Goal: Information Seeking & Learning: Learn about a topic

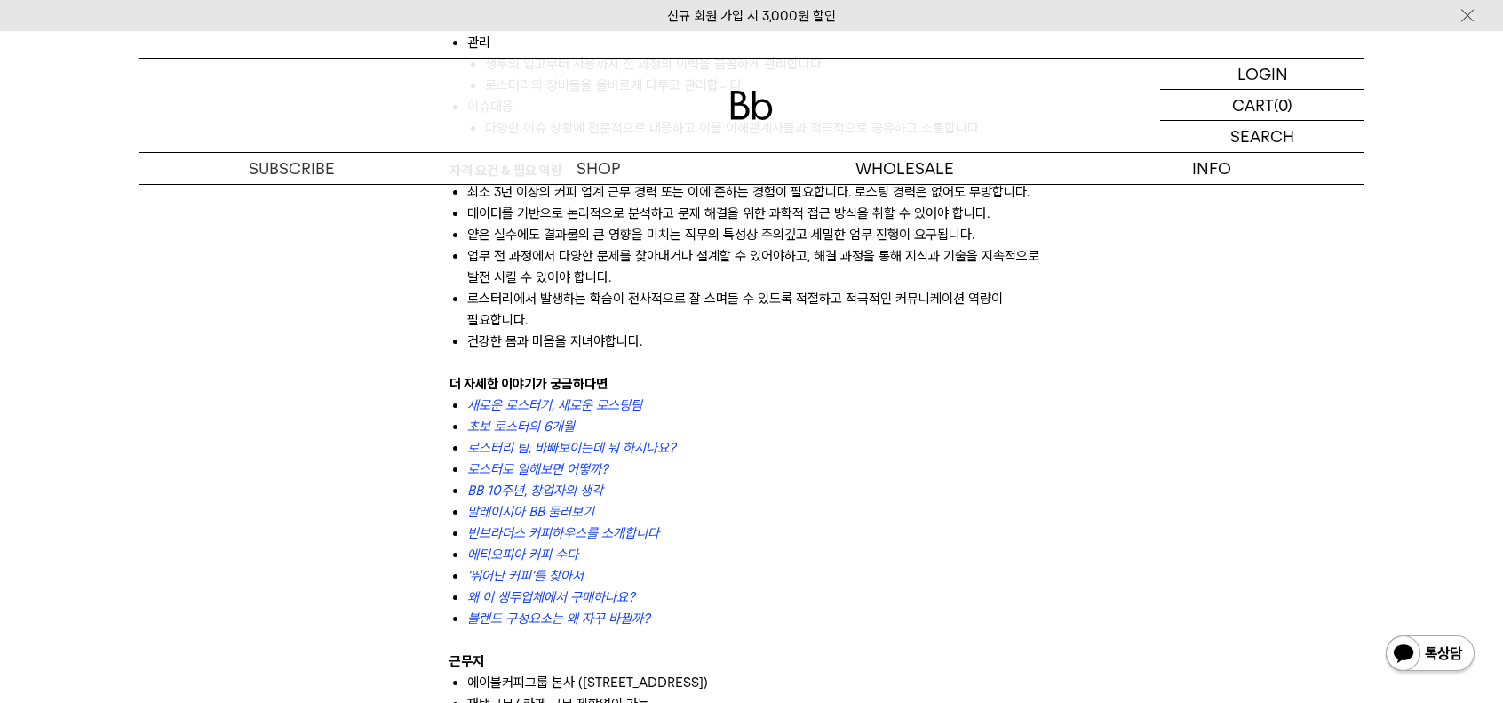
scroll to position [1510, 0]
drag, startPoint x: 546, startPoint y: 423, endPoint x: 539, endPoint y: 441, distance: 20.0
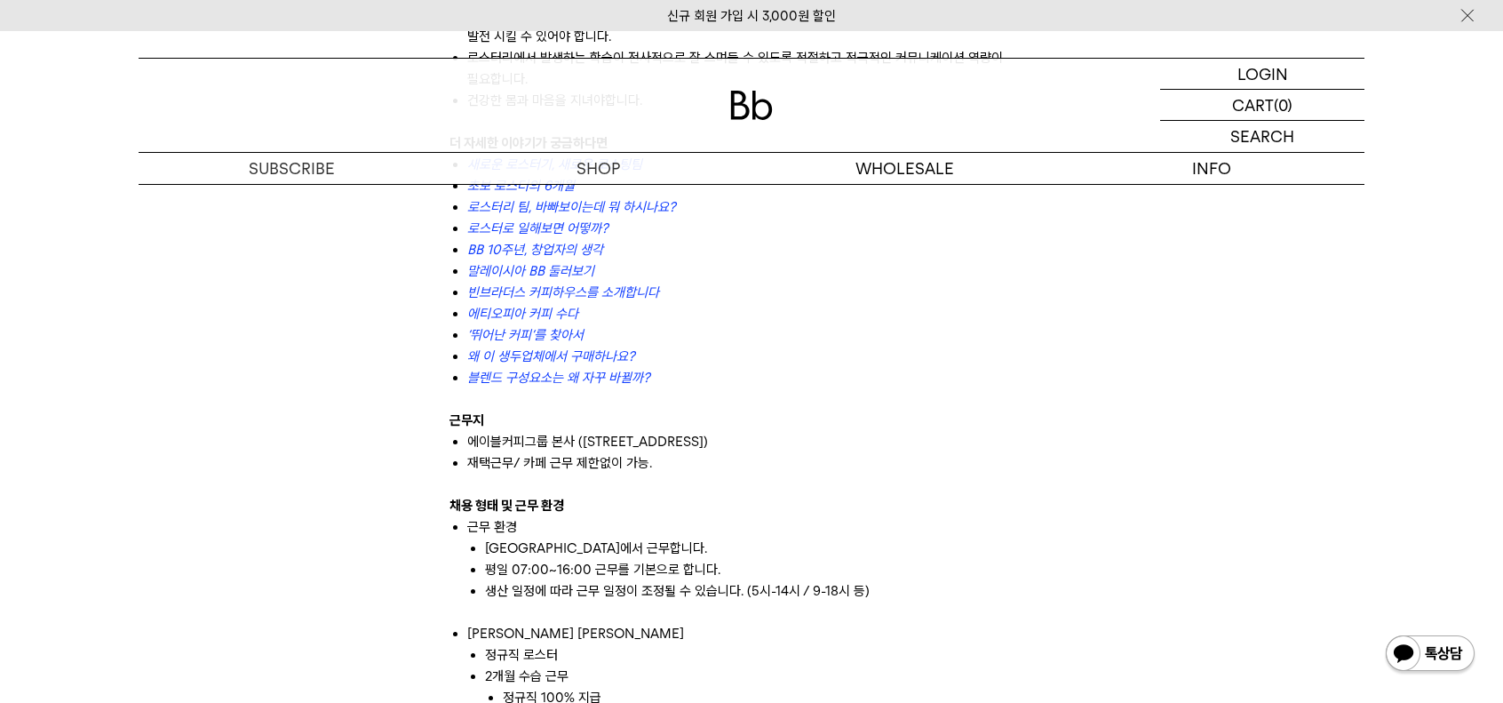
scroll to position [1776, 0]
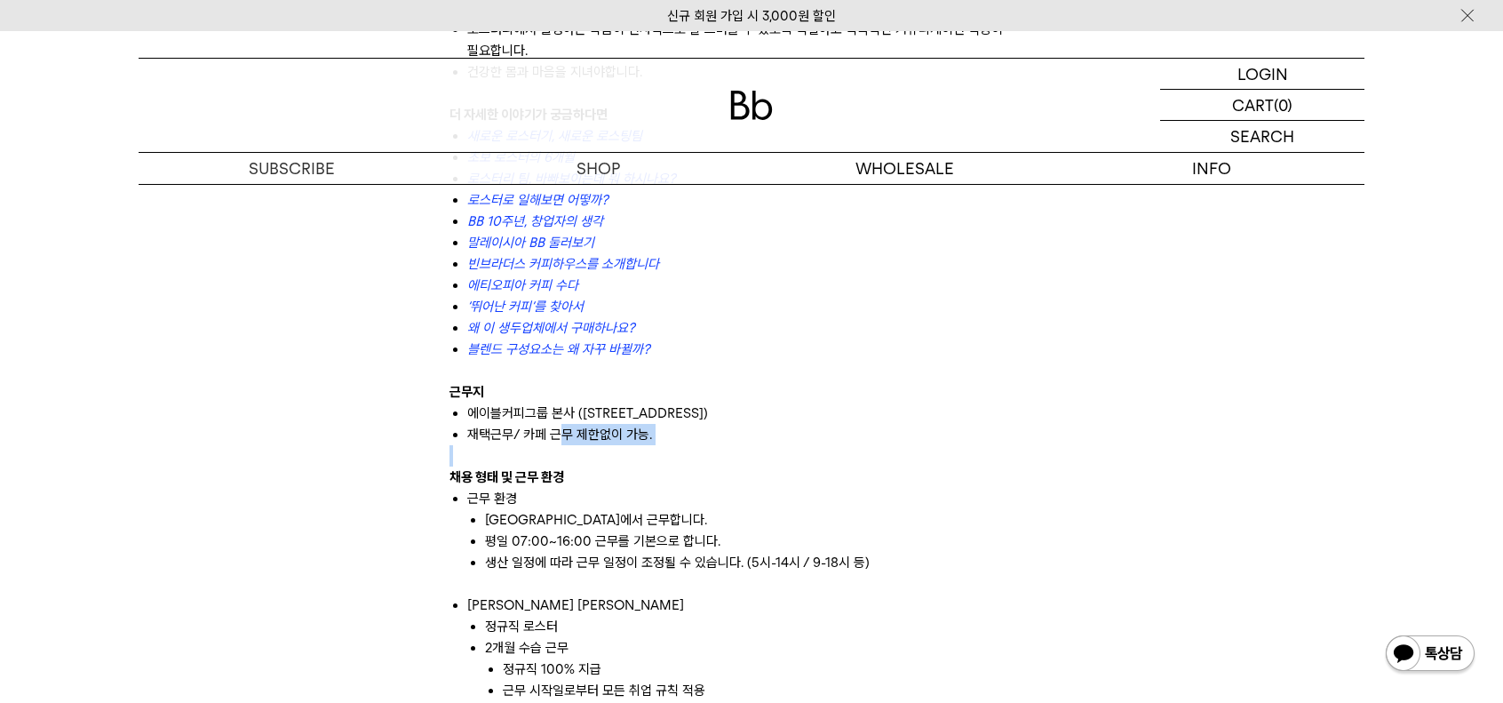
drag, startPoint x: 554, startPoint y: 428, endPoint x: 695, endPoint y: 465, distance: 145.0
click at [689, 460] on div "빈브라더스 로스터리는 탁월함을 추구하는 전문가들로 구성되어 있습니다. 감각에 의존하지 않고, 체계적인 시스템과 데이터 분석, 세심한 관리를 통…" at bounding box center [751, 295] width 604 height 1833
click at [695, 465] on p at bounding box center [751, 455] width 604 height 21
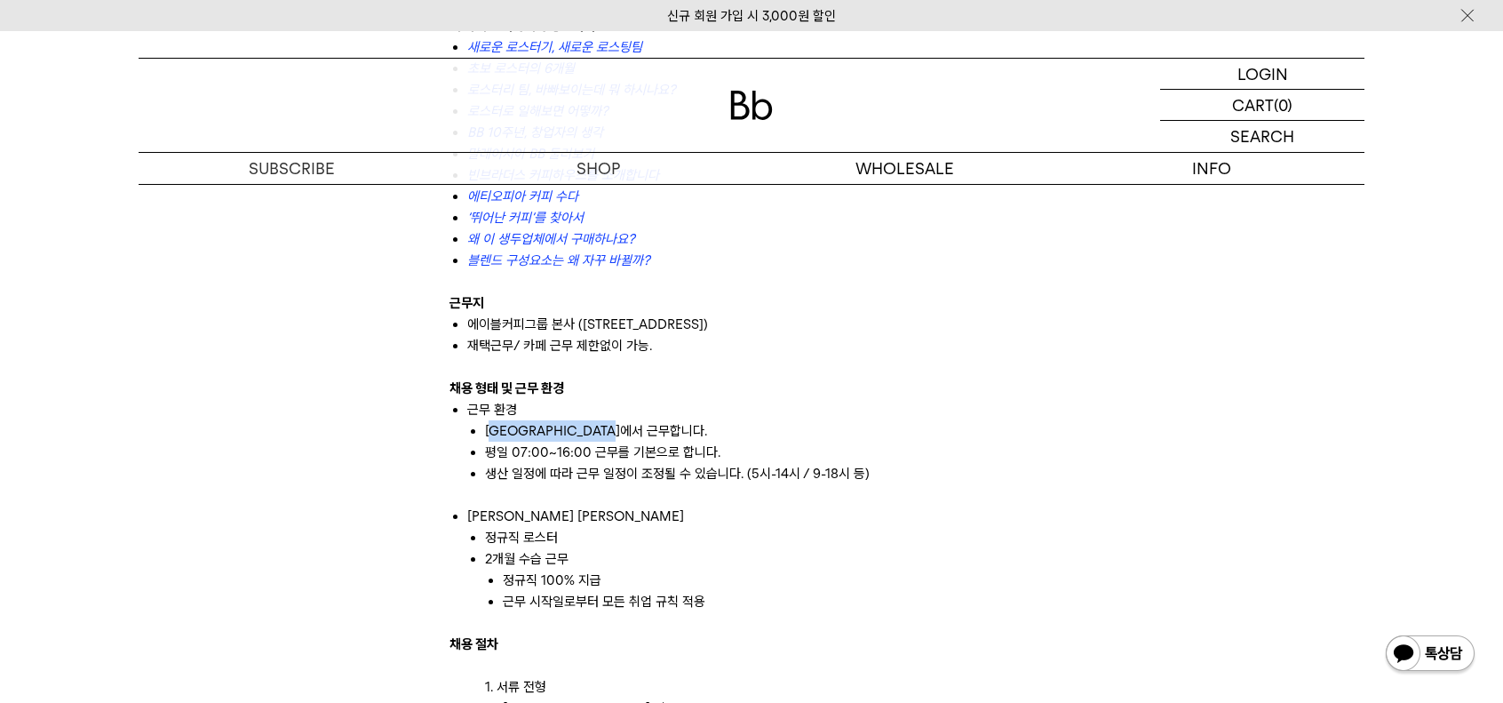
drag, startPoint x: 496, startPoint y: 427, endPoint x: 680, endPoint y: 433, distance: 184.8
click at [680, 433] on li "[GEOGRAPHIC_DATA]에서 근무합니다." at bounding box center [769, 430] width 568 height 21
drag, startPoint x: 515, startPoint y: 436, endPoint x: 743, endPoint y: 457, distance: 228.3
click at [743, 457] on ul "[GEOGRAPHIC_DATA]에서 근무합니다. 평일 07:00~16:00 근무를 기본으로 합니다. 생산 일정에 따라 근무 일정이 조정될 수 …" at bounding box center [760, 462] width 586 height 85
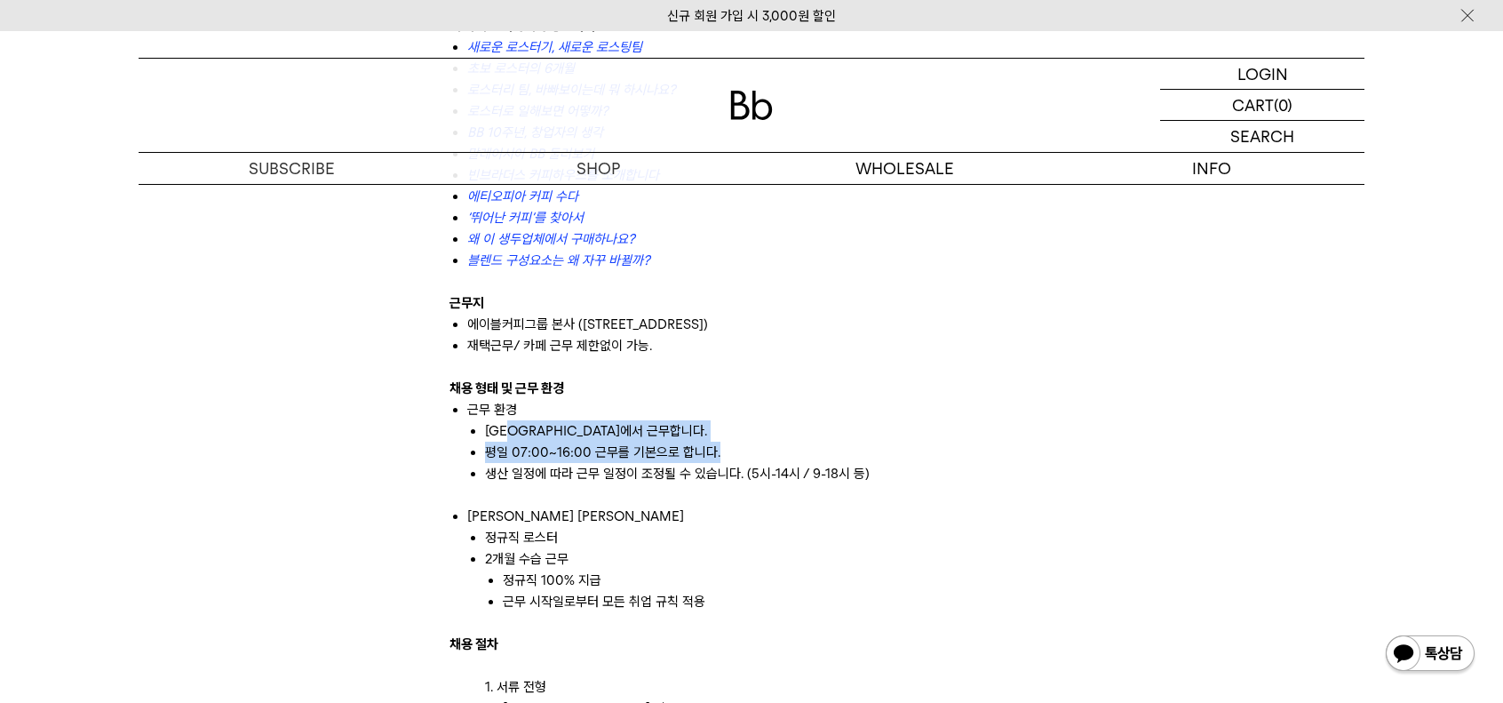
click at [743, 457] on li "평일 07:00~16:00 근무를 기본으로 합니다." at bounding box center [769, 451] width 568 height 21
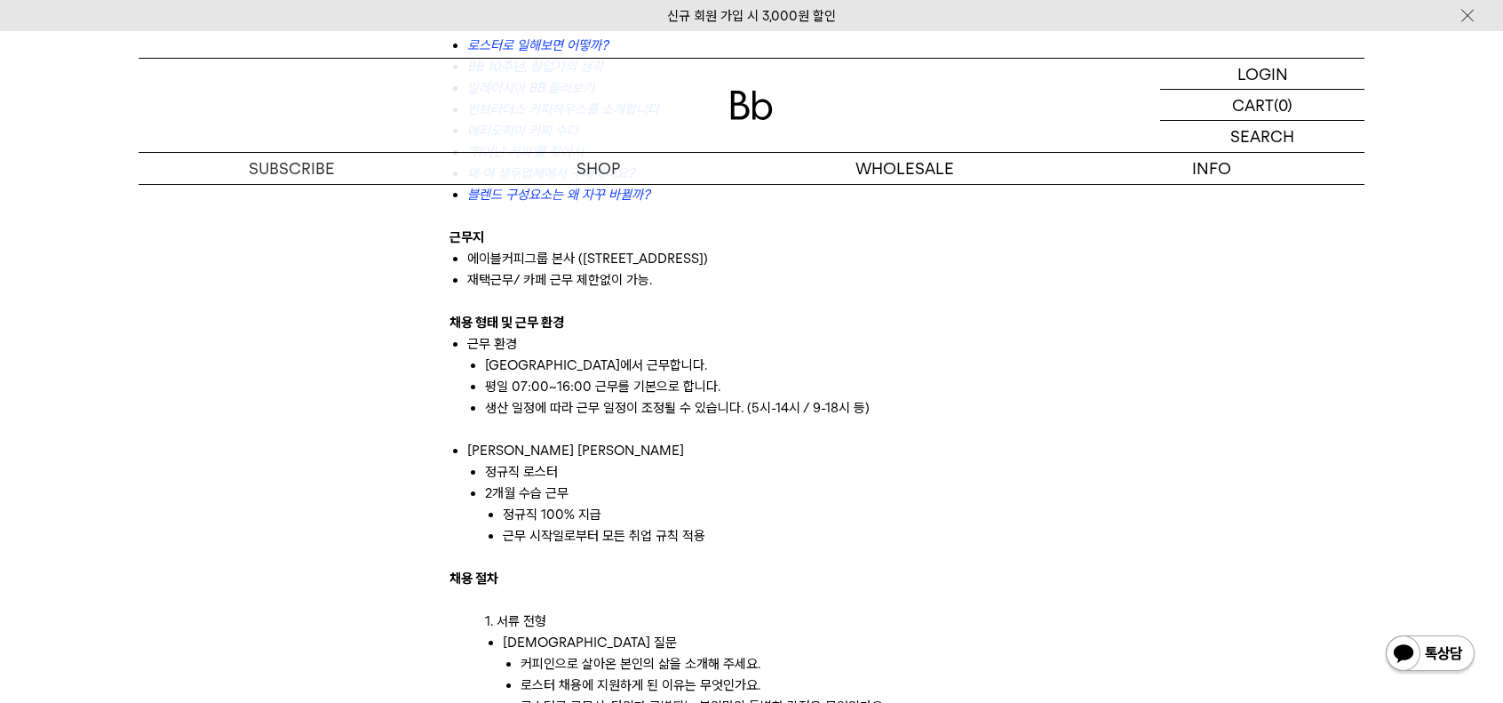
scroll to position [2043, 0]
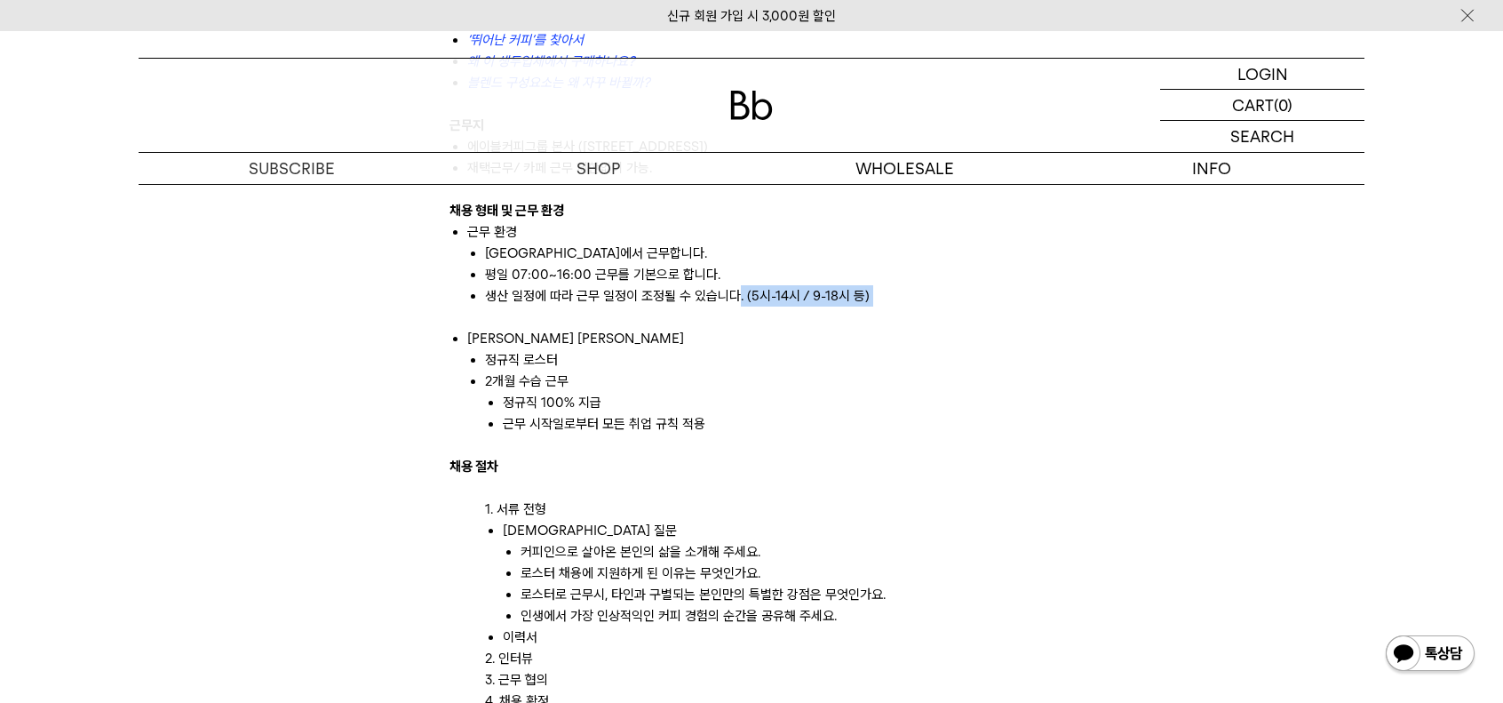
drag, startPoint x: 738, startPoint y: 294, endPoint x: 863, endPoint y: 323, distance: 128.6
click at [863, 323] on li "생산 일정에 따라 근무 일정이 조정될 수 있습니다. (5시-14시 / 9-18시 등)" at bounding box center [769, 306] width 568 height 43
click at [844, 353] on li "정규직 로스터" at bounding box center [769, 359] width 568 height 21
drag, startPoint x: 500, startPoint y: 353, endPoint x: 591, endPoint y: 376, distance: 93.5
click at [590, 376] on ul "정규직 로스터 2개월 수습 근무 정규직 100% 지급 근무 시작일로부터 모든 취업 규칙 적용" at bounding box center [760, 391] width 586 height 85
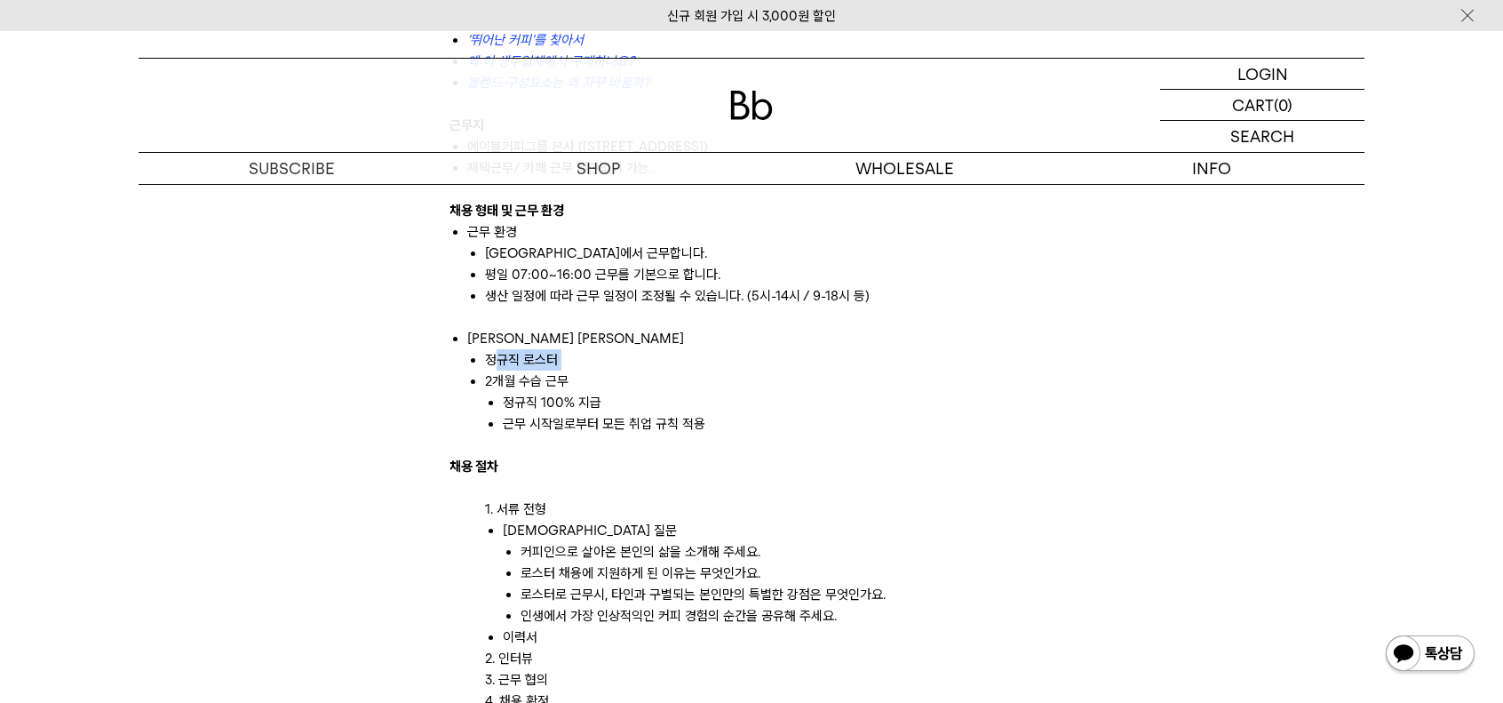
click at [593, 379] on li "2개월 수습 근무 정규직 100% 지급 근무 시작일로부터 모든 취업 규칙 적용" at bounding box center [769, 402] width 568 height 64
drag, startPoint x: 463, startPoint y: 390, endPoint x: 694, endPoint y: 445, distance: 237.4
click at [694, 445] on div "빈브라더스 로스터리는 탁월함을 추구하는 전문가들로 구성되어 있습니다. 감각에 의존하지 않고, 체계적인 시스템과 데이터 분석, 세심한 관리를 통…" at bounding box center [751, 29] width 604 height 1833
click at [694, 445] on p at bounding box center [751, 444] width 604 height 21
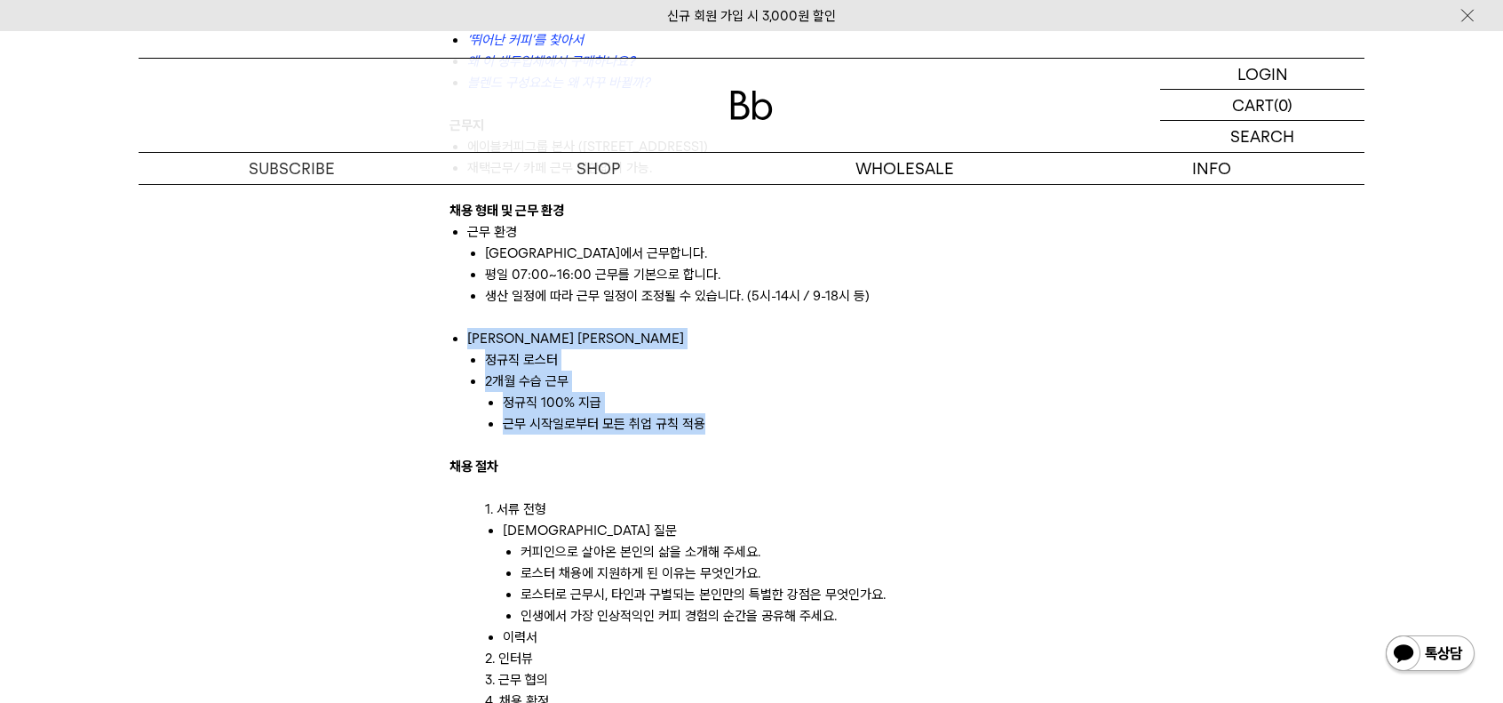
drag, startPoint x: 663, startPoint y: 331, endPoint x: 719, endPoint y: 431, distance: 114.6
click at [719, 428] on li "[PERSON_NAME] [PERSON_NAME] [PERSON_NAME] 로스터 2개월 수습 근무 정규직 100% 지급 근무 시작일로부터 모…" at bounding box center [760, 381] width 586 height 107
click at [719, 431] on li "근무 시작일로부터 모든 취업 규칙 적용" at bounding box center [778, 423] width 551 height 21
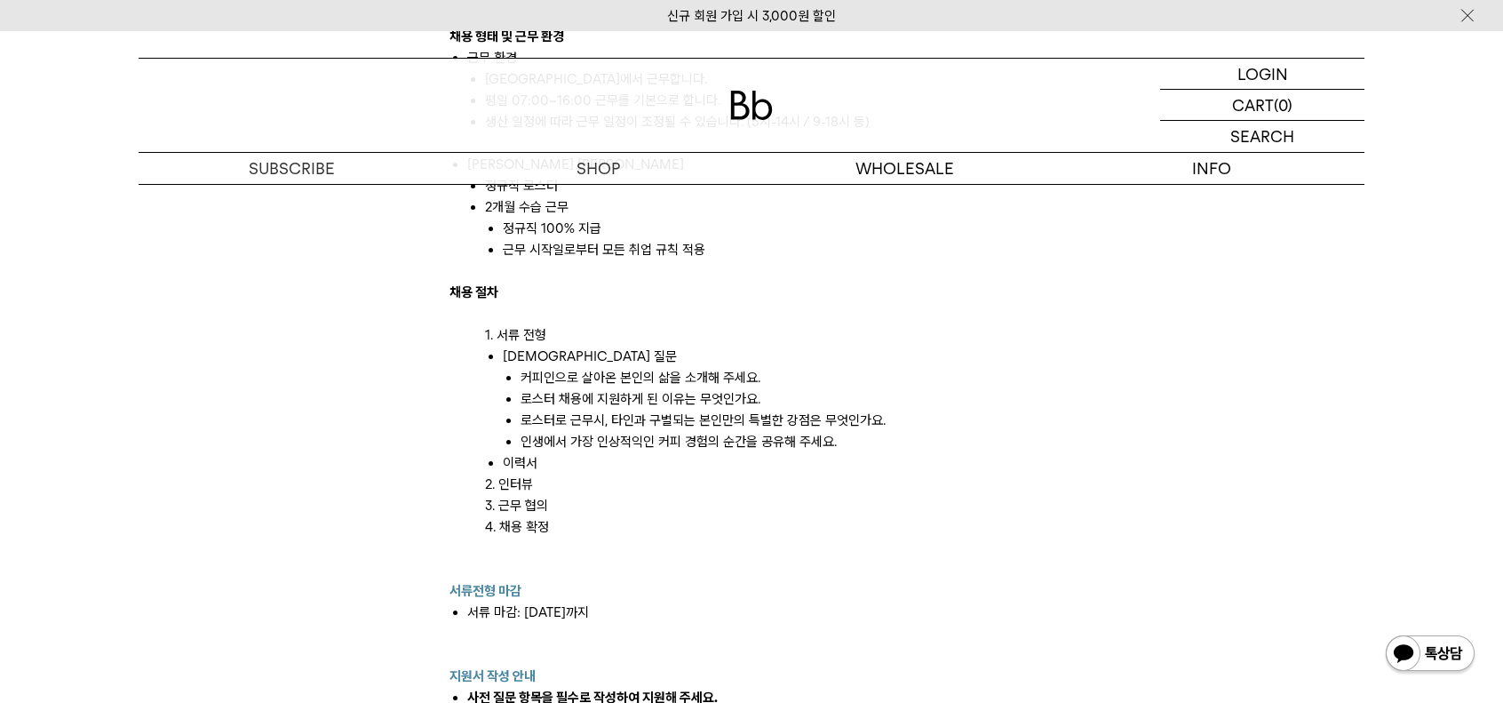
scroll to position [2220, 0]
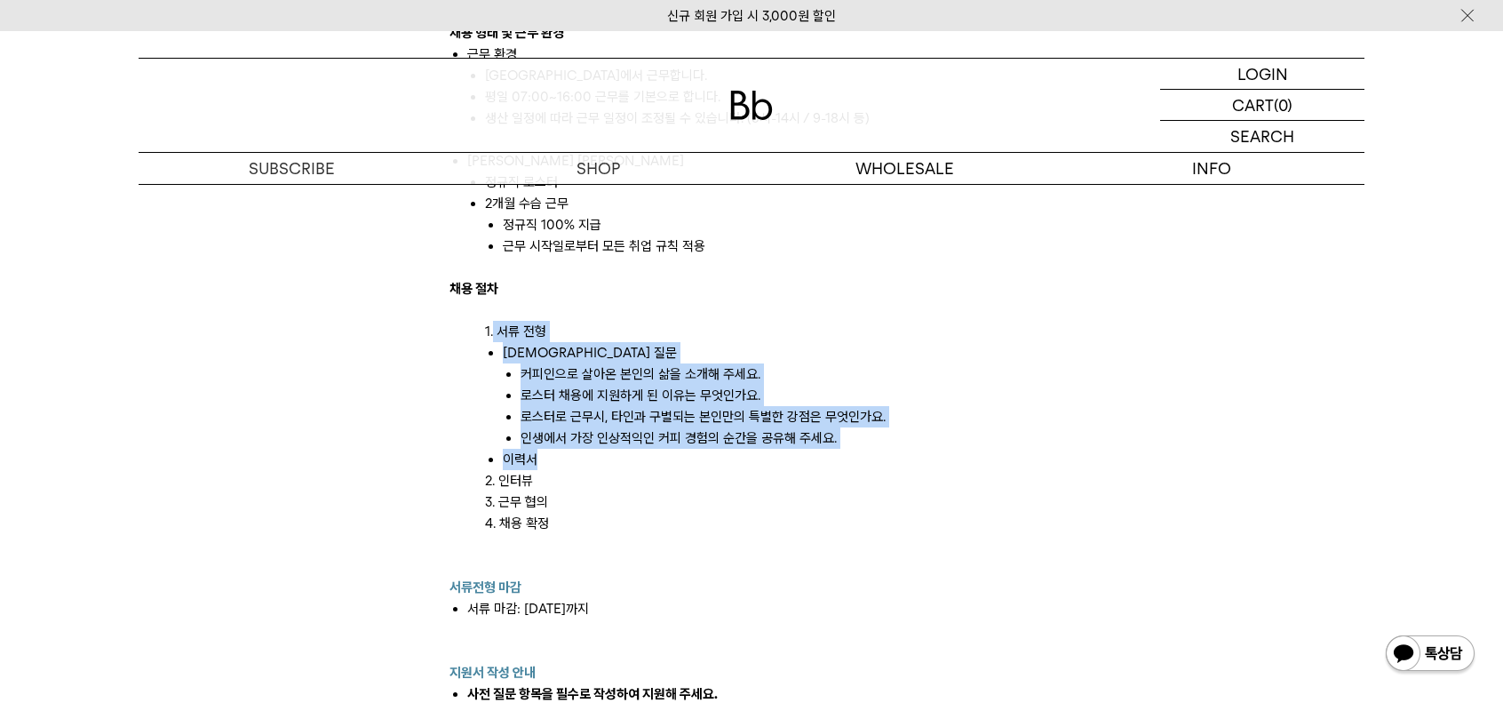
drag, startPoint x: 492, startPoint y: 324, endPoint x: 853, endPoint y: 456, distance: 383.8
click at [853, 456] on li "이력서" at bounding box center [778, 459] width 551 height 21
drag, startPoint x: 703, startPoint y: 303, endPoint x: 748, endPoint y: 480, distance: 182.5
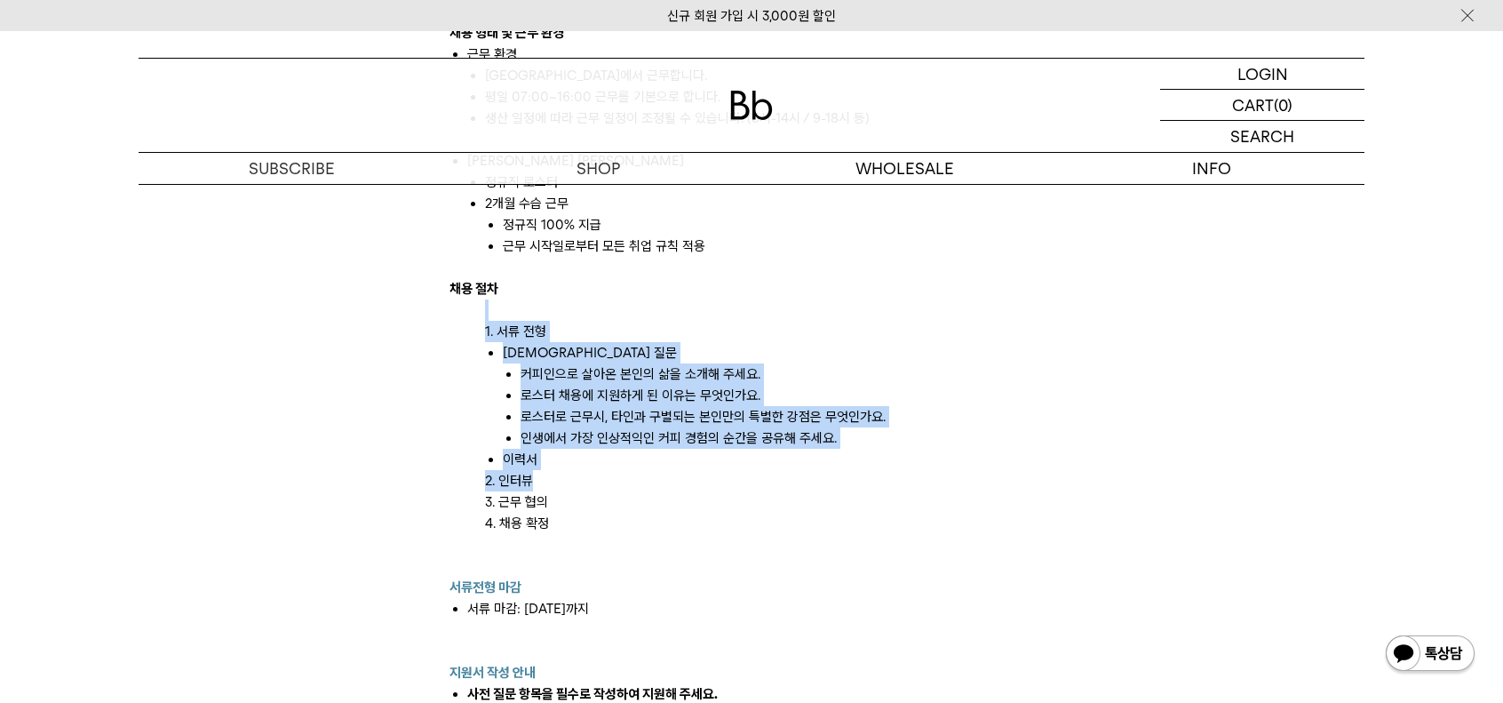
click at [748, 480] on p "2. 인터뷰" at bounding box center [769, 480] width 568 height 21
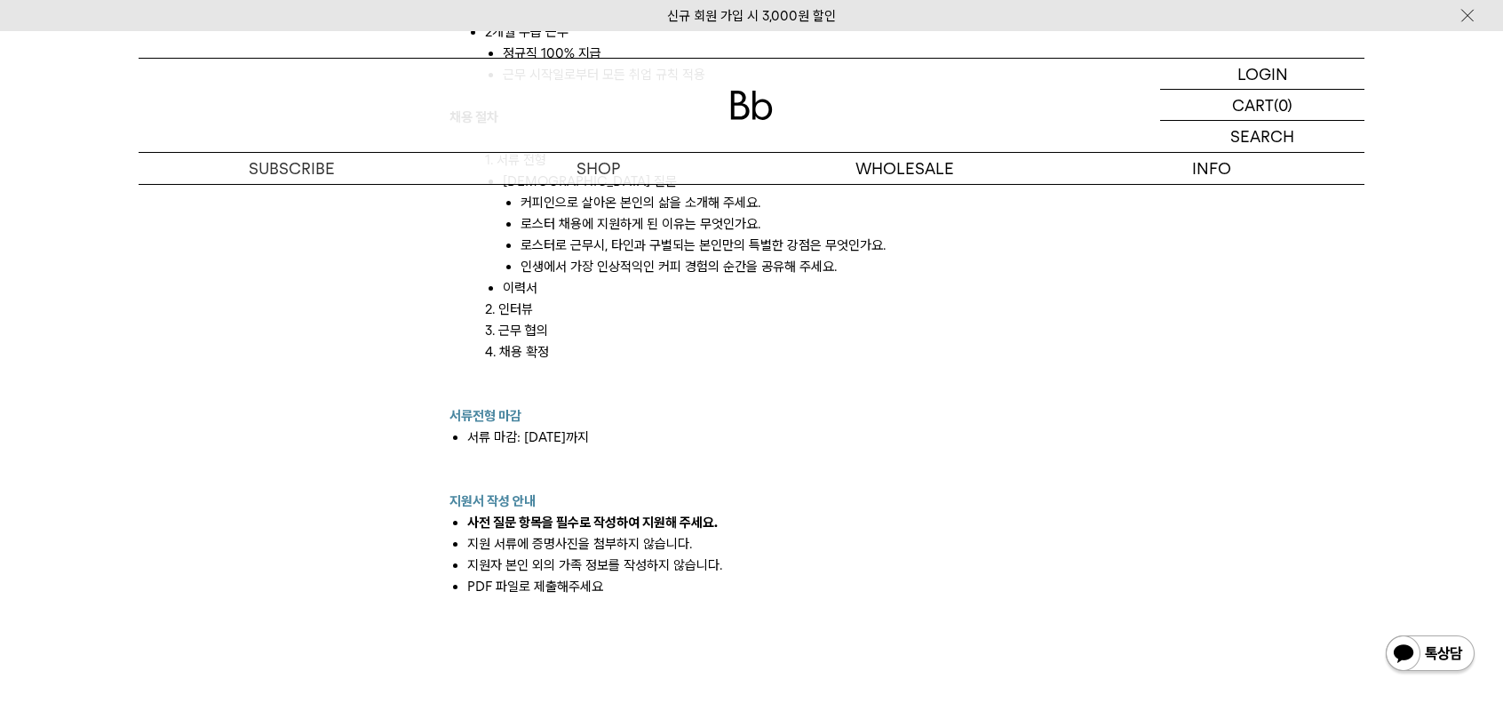
scroll to position [2398, 0]
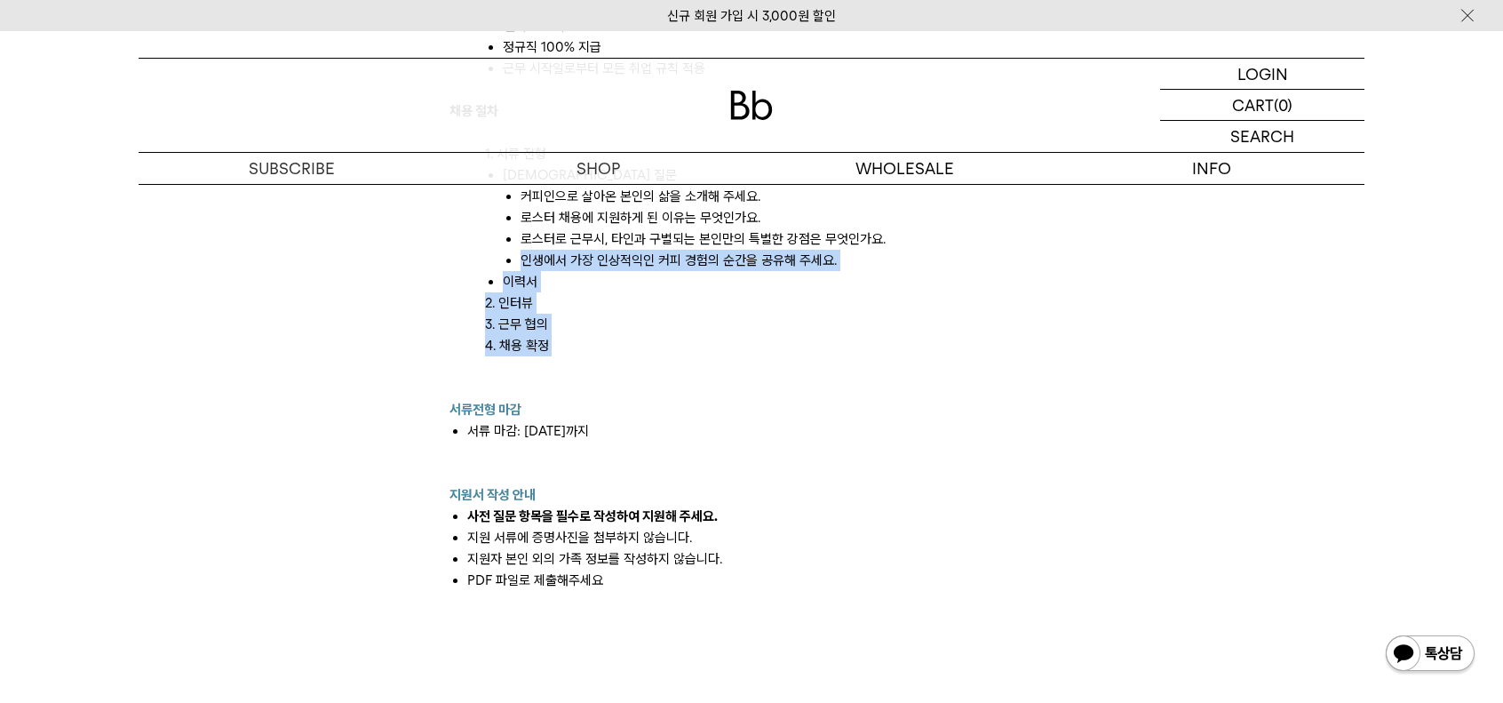
drag, startPoint x: 485, startPoint y: 251, endPoint x: 604, endPoint y: 358, distance: 159.8
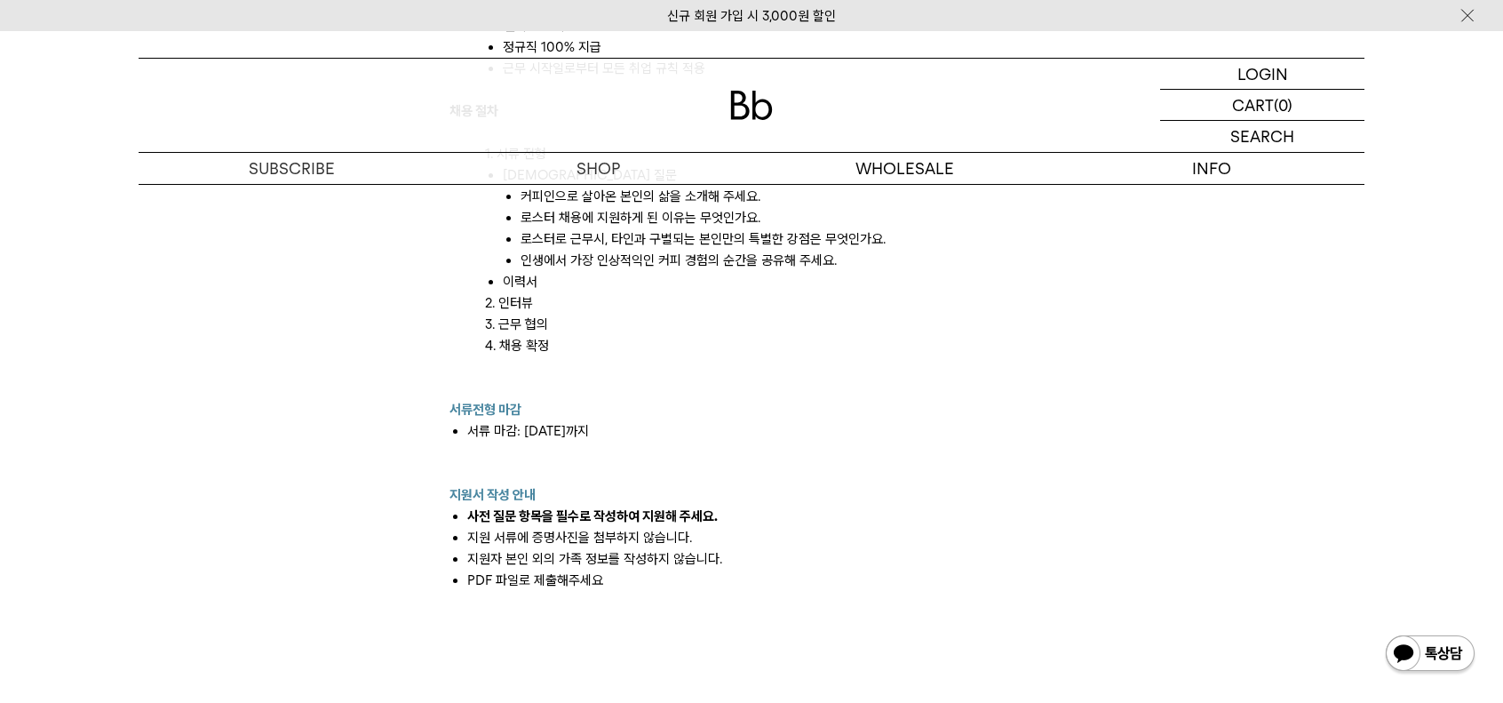
click at [604, 358] on p at bounding box center [751, 366] width 604 height 21
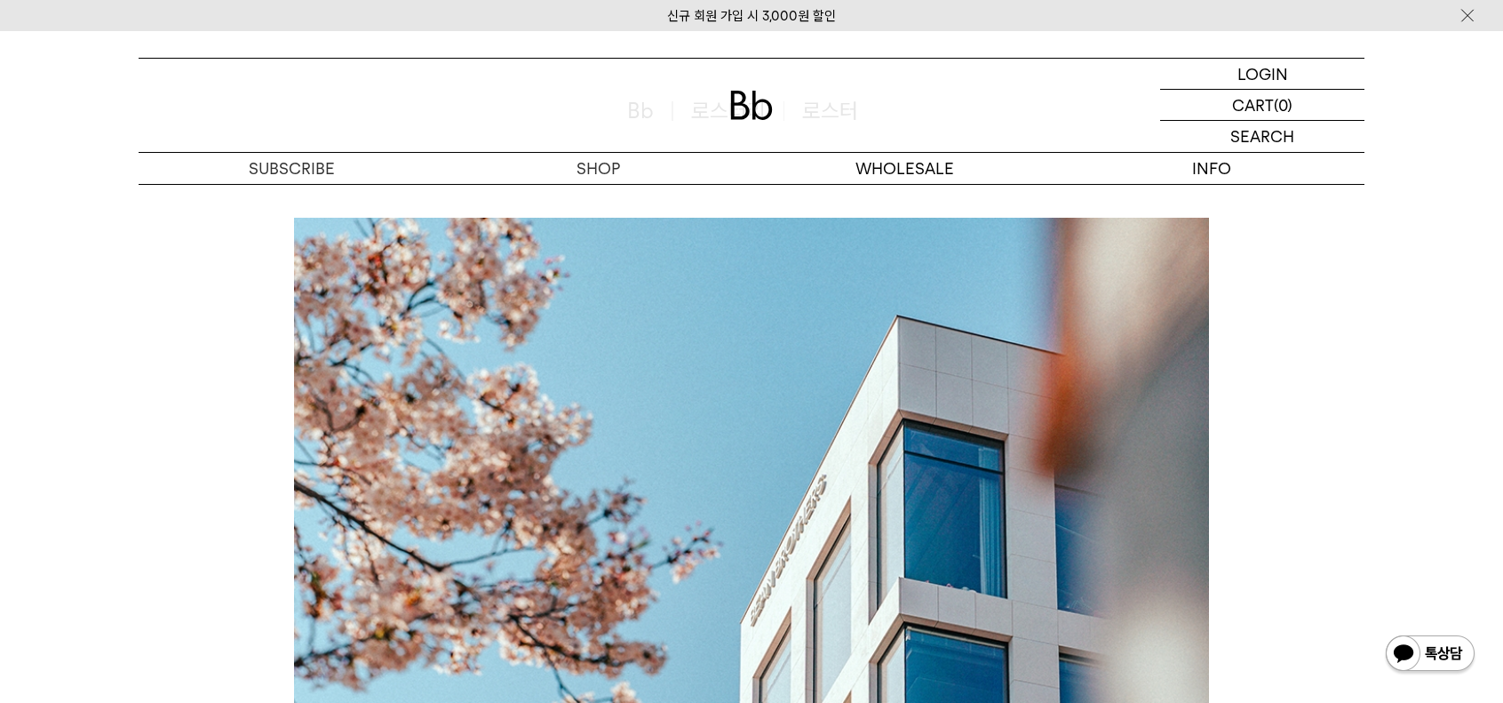
scroll to position [0, 0]
